Goal: Navigation & Orientation: Find specific page/section

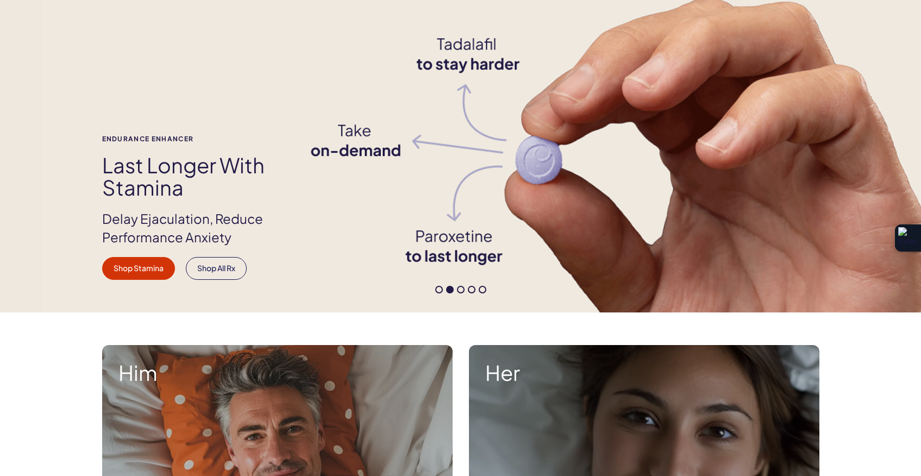
scroll to position [66, 0]
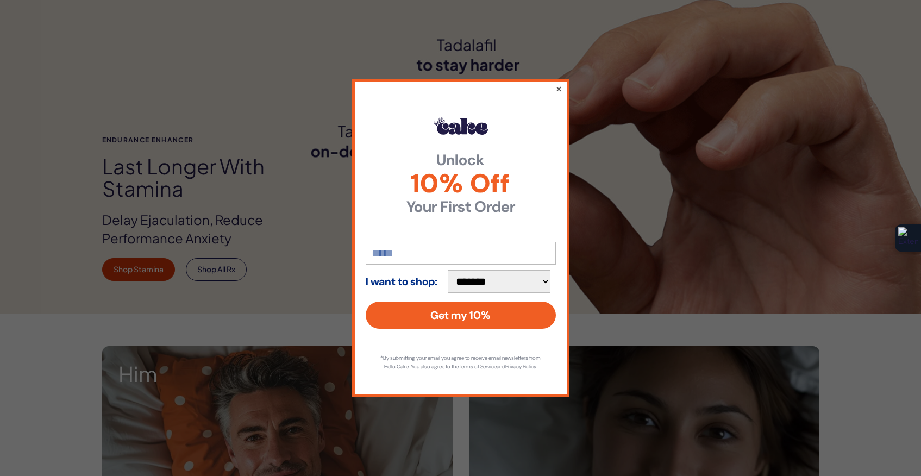
click at [559, 85] on button "×" at bounding box center [558, 88] width 7 height 13
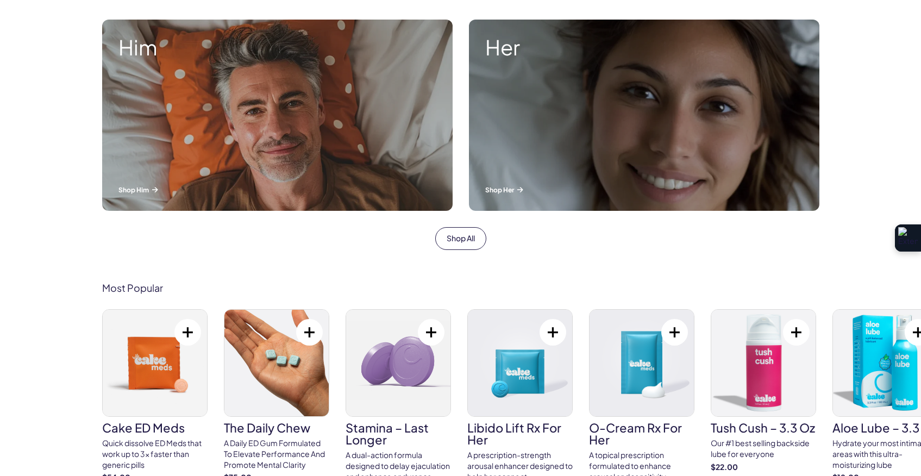
scroll to position [0, 0]
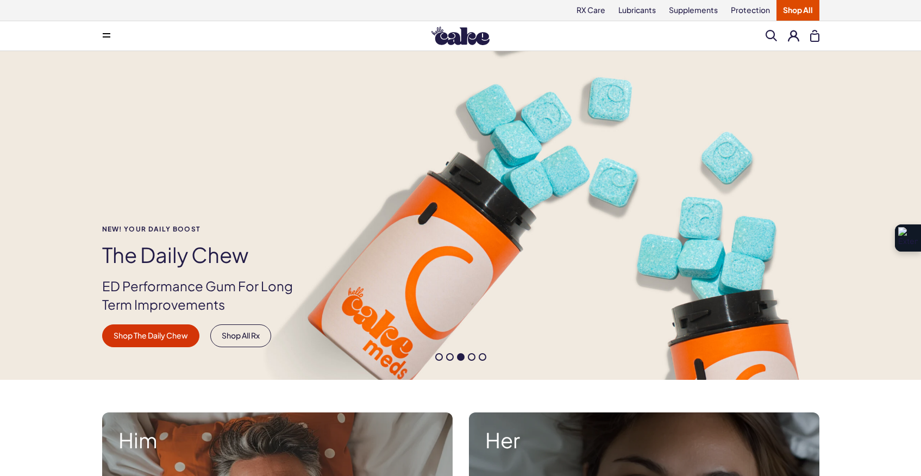
click at [107, 36] on icon at bounding box center [107, 36] width 8 height 1
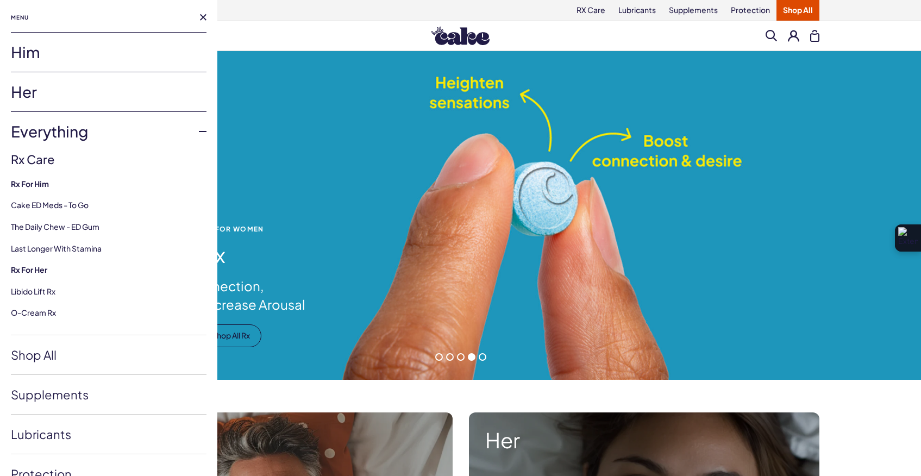
click at [75, 51] on link "Him" at bounding box center [109, 52] width 196 height 39
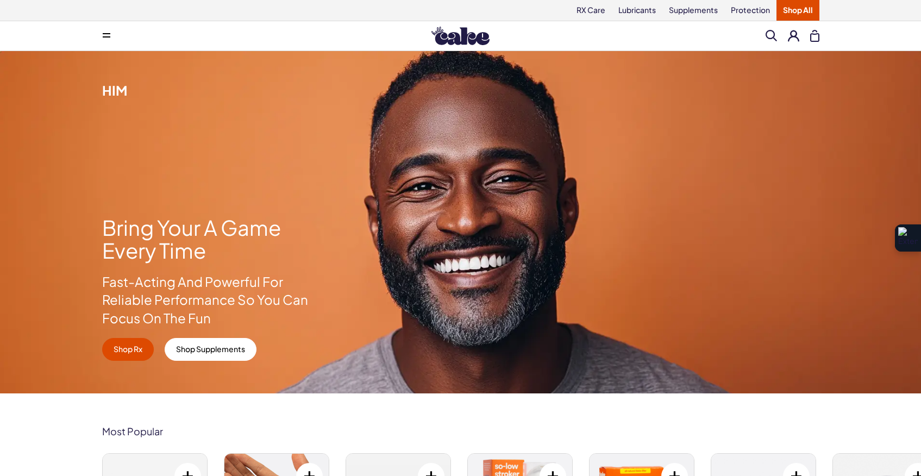
click at [106, 36] on icon at bounding box center [107, 36] width 8 height 1
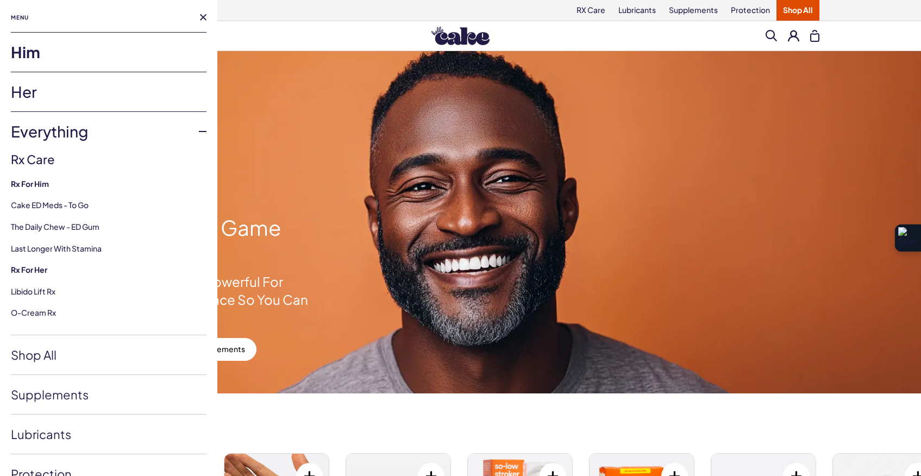
click at [68, 88] on link "Her" at bounding box center [109, 91] width 196 height 39
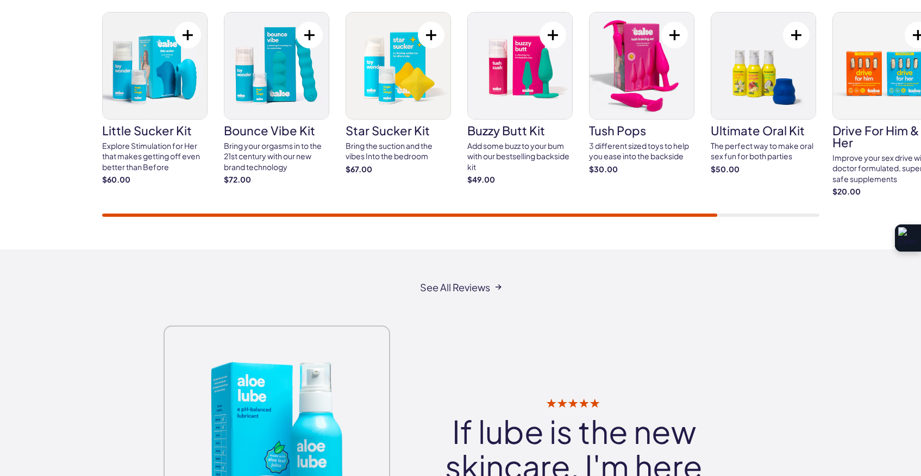
scroll to position [1972, 0]
